Goal: Find specific page/section: Find specific page/section

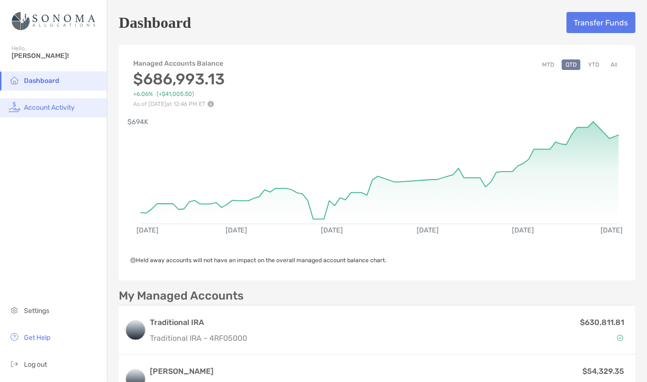
click at [38, 106] on span "Account Activity" at bounding box center [49, 108] width 51 height 8
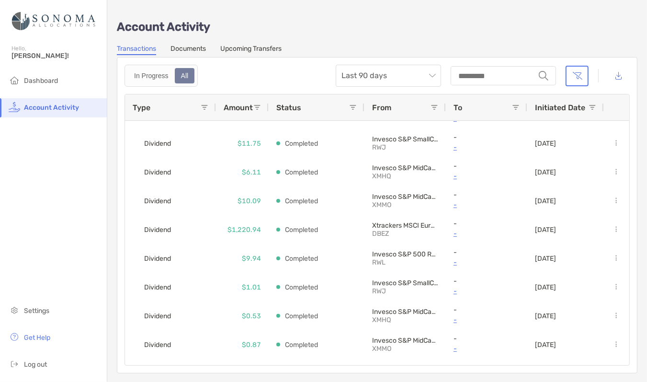
click at [186, 49] on link "Documents" at bounding box center [188, 50] width 35 height 11
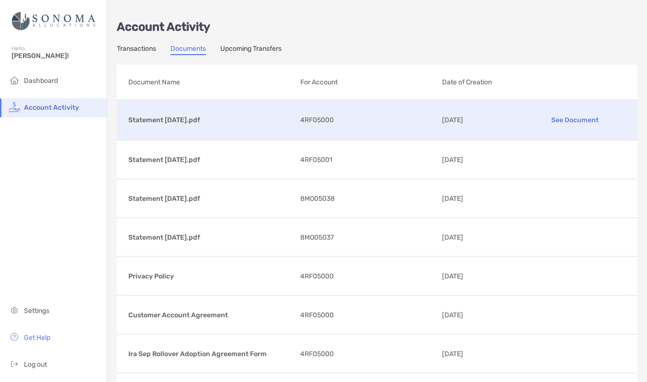
click at [567, 118] on p "See Document" at bounding box center [576, 120] width 102 height 17
click at [39, 81] on span "Dashboard" at bounding box center [41, 81] width 34 height 8
